Goal: Download file/media

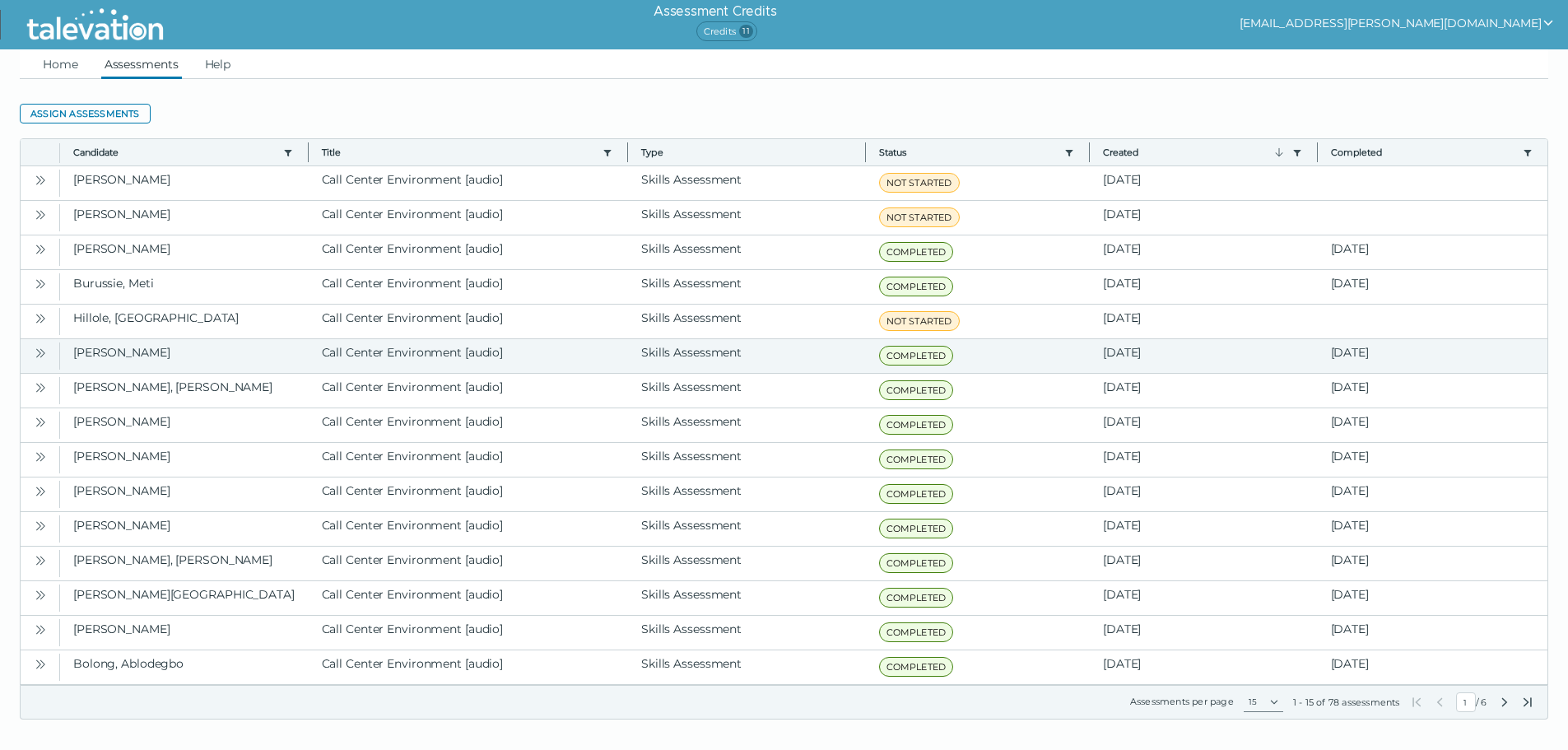
click at [41, 355] on icon "Open" at bounding box center [40, 353] width 13 height 13
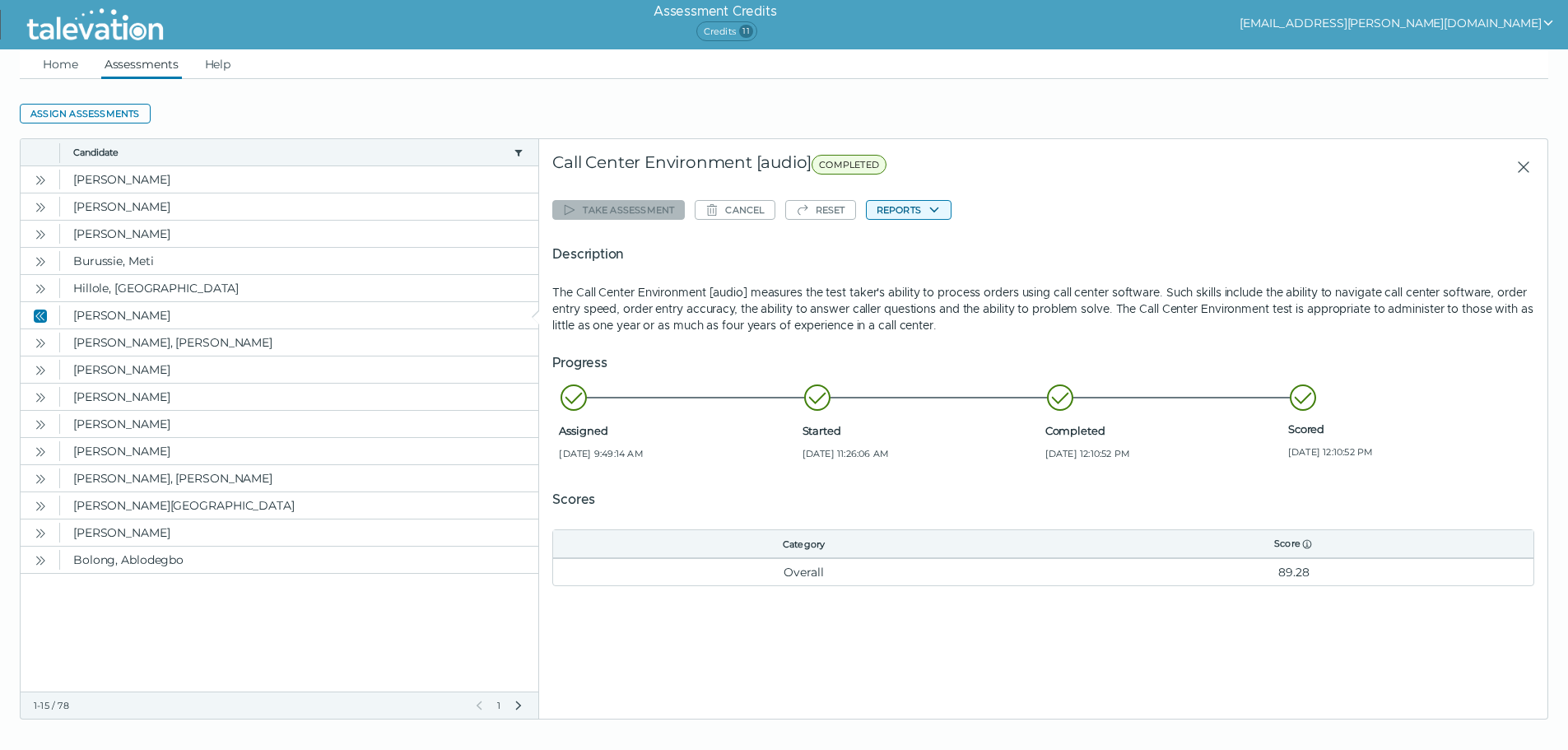
click at [899, 212] on button "Reports" at bounding box center [908, 210] width 85 height 20
click at [908, 243] on button "Call Center Environment [audio]" at bounding box center [965, 242] width 198 height 20
